Goal: Information Seeking & Learning: Learn about a topic

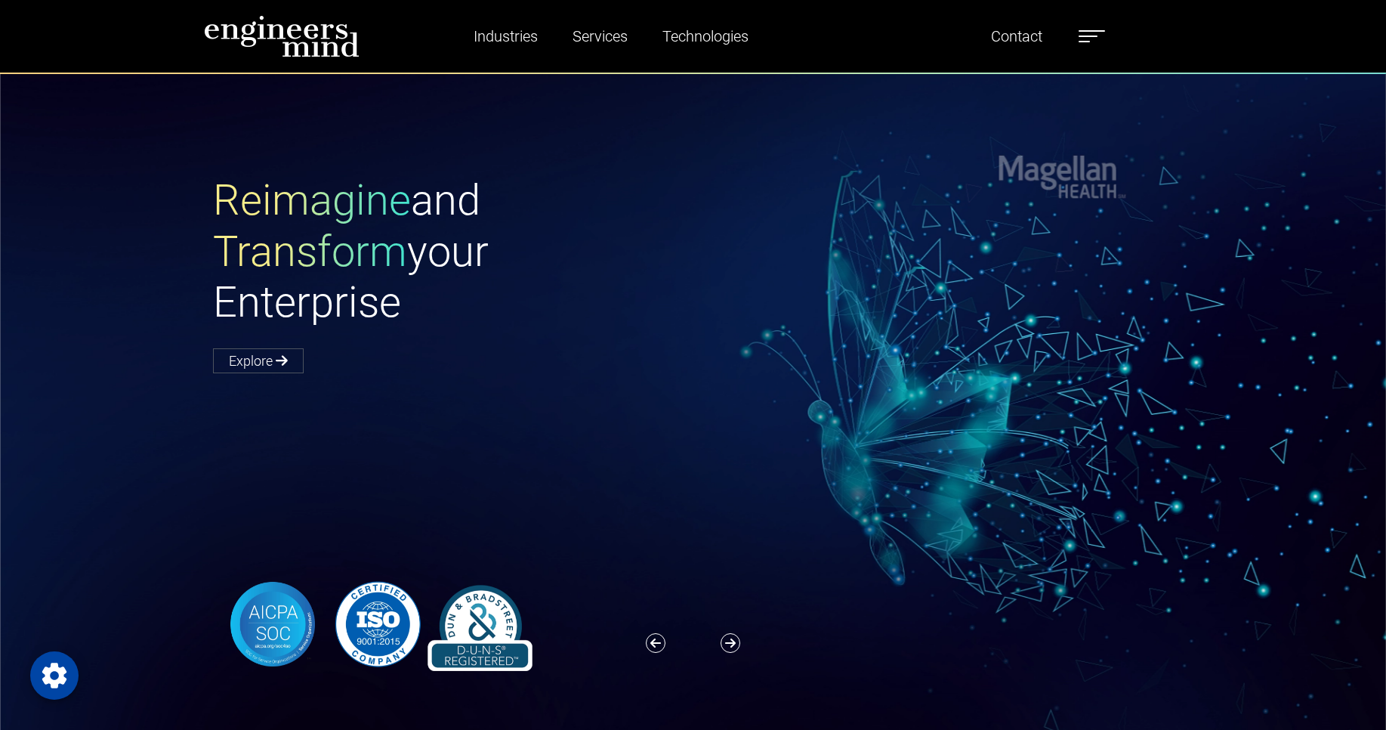
drag, startPoint x: 276, startPoint y: 329, endPoint x: 288, endPoint y: 215, distance: 114.6
click at [277, 329] on div "Reimagine and Transform your Enterprise Explore" at bounding box center [453, 273] width 498 height 196
click at [499, 89] on link "Healthcare" at bounding box center [533, 100] width 131 height 26
